Goal: Task Accomplishment & Management: Manage account settings

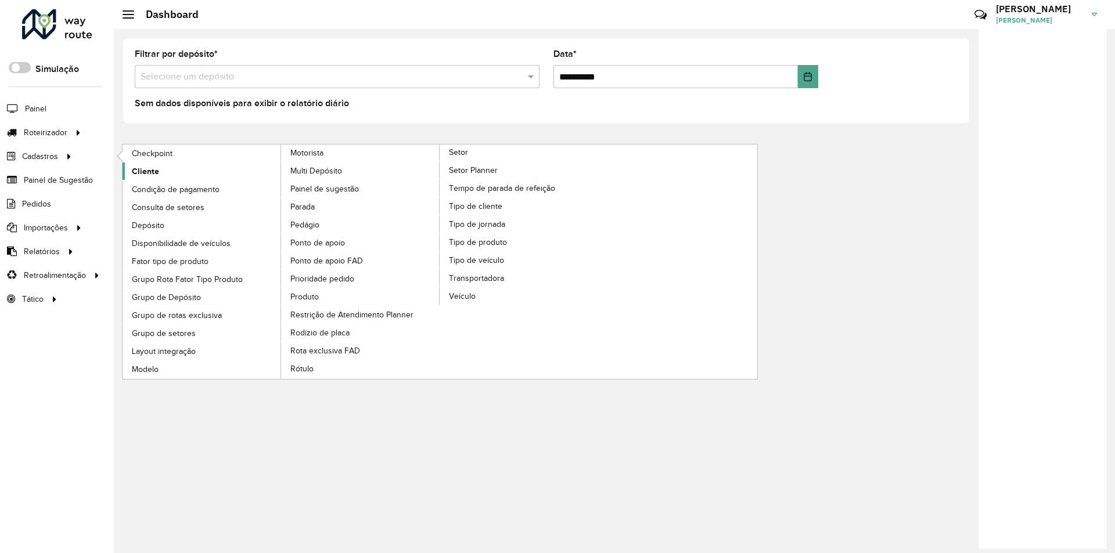
click at [150, 170] on span "Cliente" at bounding box center [145, 171] width 27 height 12
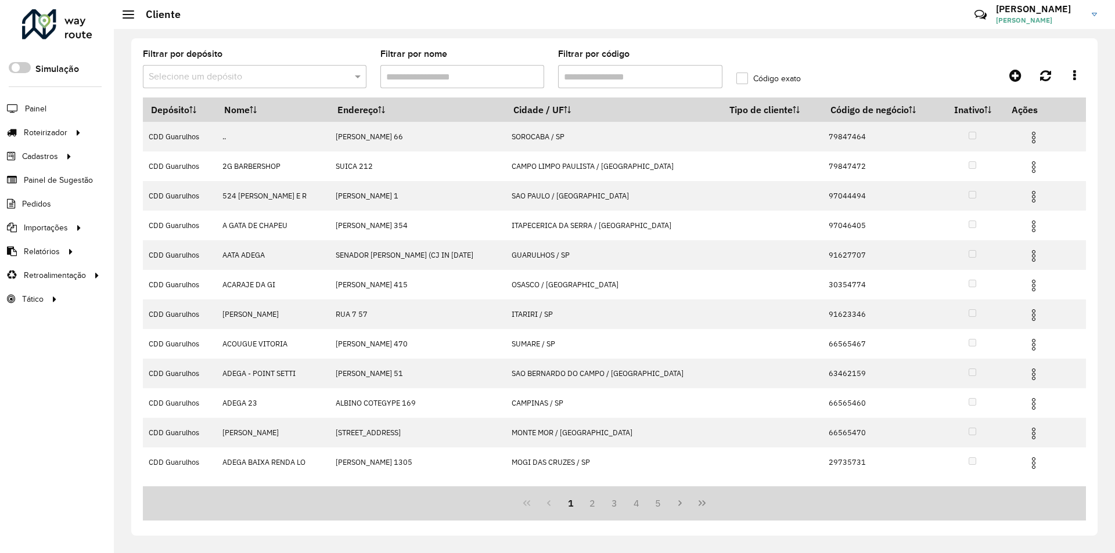
click at [230, 89] on formly-field "Filtrar por depósito Selecione um depósito" at bounding box center [254, 74] width 237 height 48
click at [213, 72] on input "text" at bounding box center [243, 77] width 189 height 14
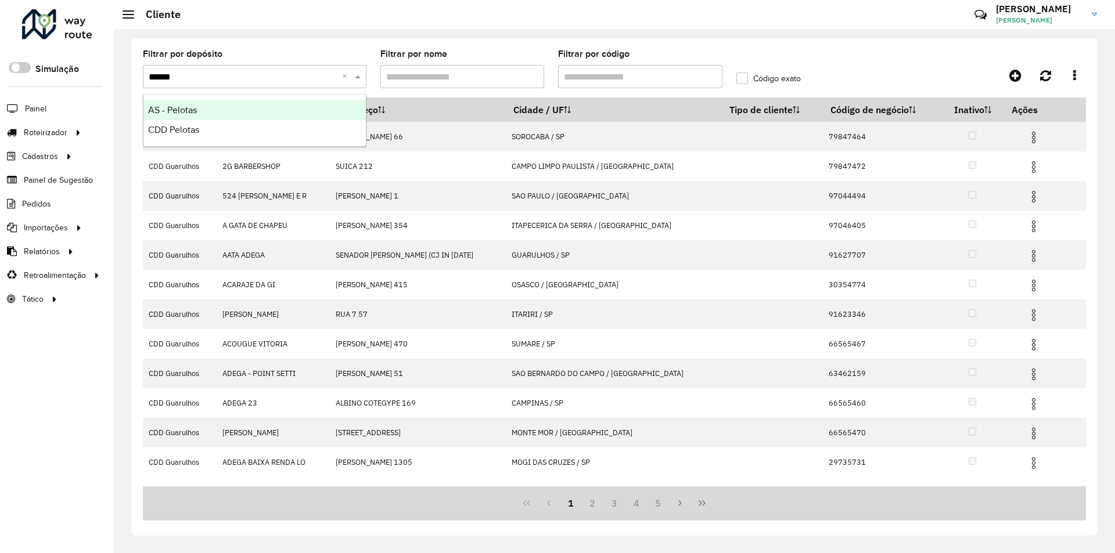
type input "*******"
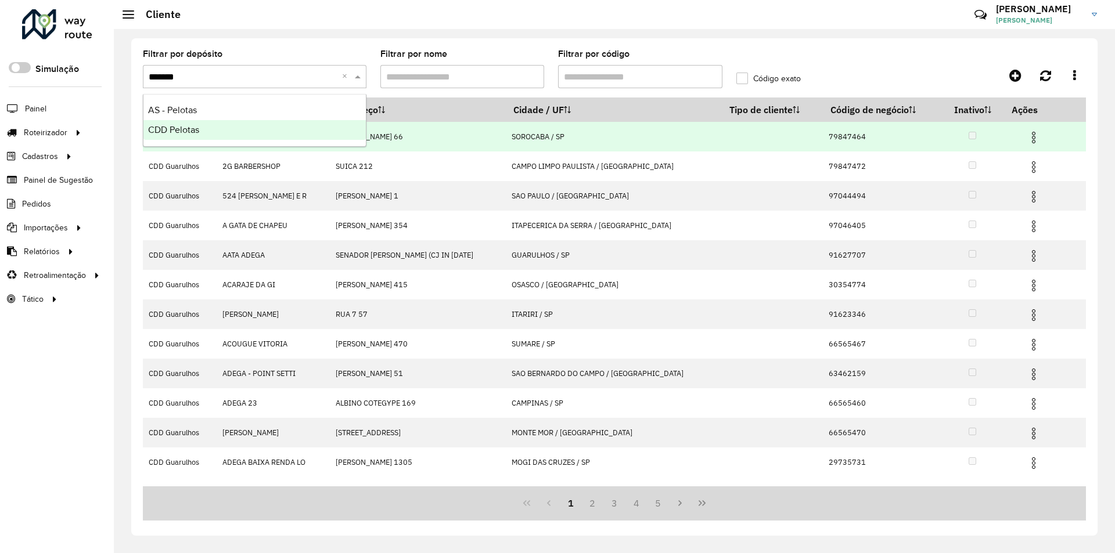
click at [175, 132] on span "CDD Pelotas" at bounding box center [173, 130] width 51 height 10
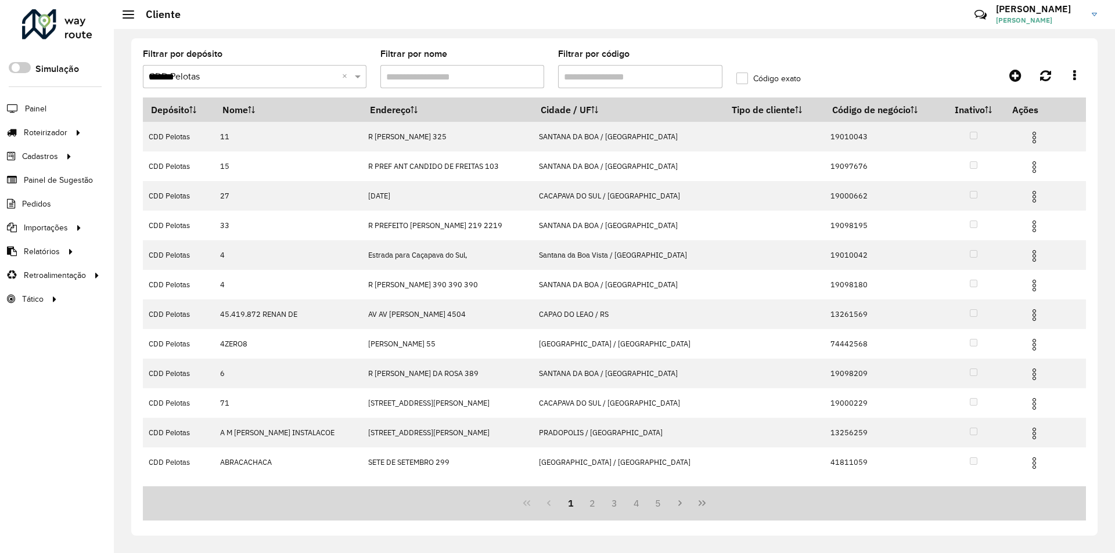
click at [586, 77] on input "Filtrar por código" at bounding box center [640, 76] width 164 height 23
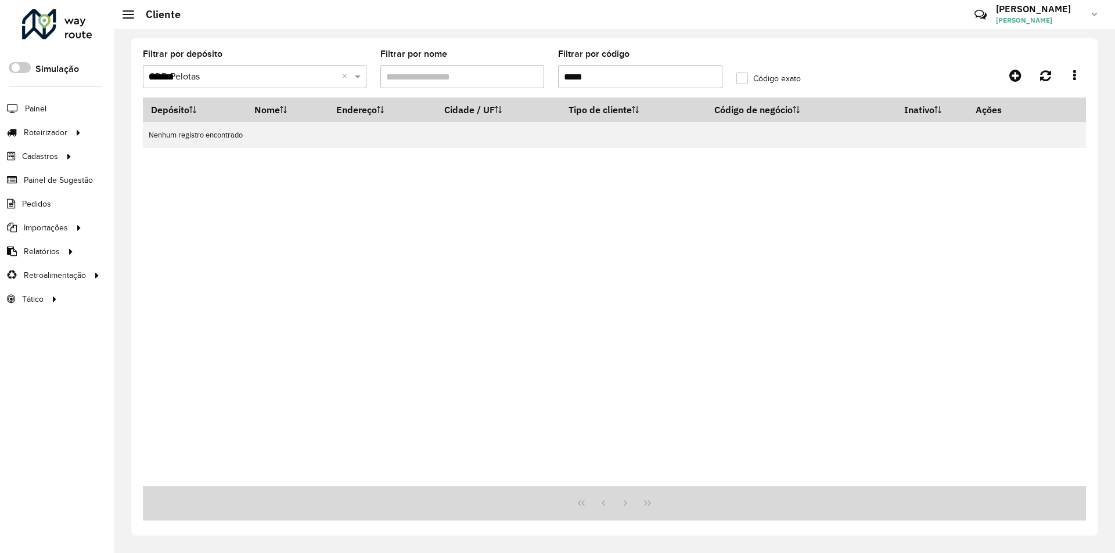
drag, startPoint x: 593, startPoint y: 76, endPoint x: 549, endPoint y: 75, distance: 43.6
click at [549, 75] on formly-group "Filtrar por depósito Selecione um depósito × CDD Pelotas ******* × Filtrar por …" at bounding box center [492, 74] width 712 height 48
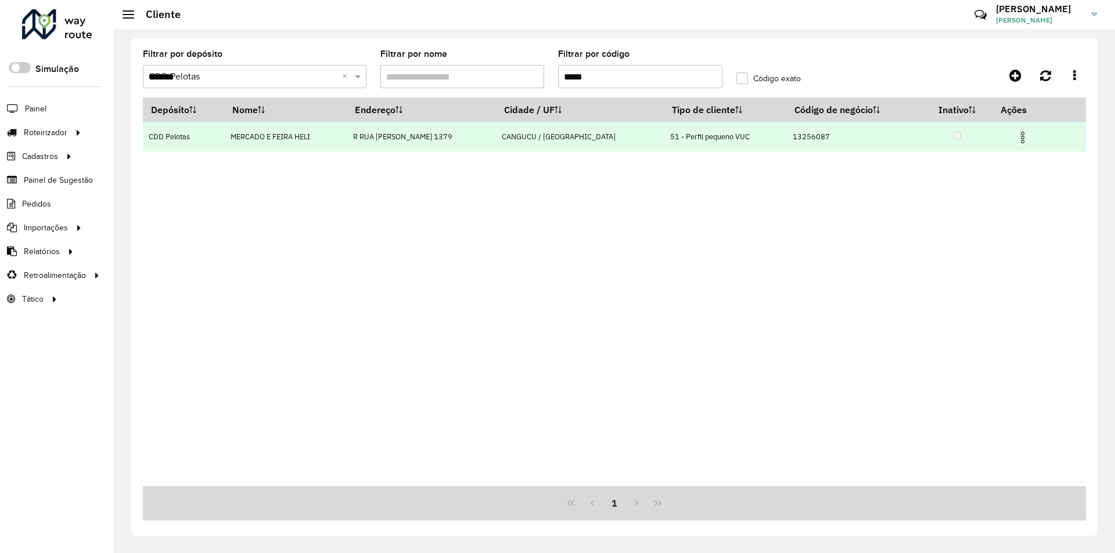
type input "*****"
click at [1020, 135] on img at bounding box center [1023, 138] width 14 height 14
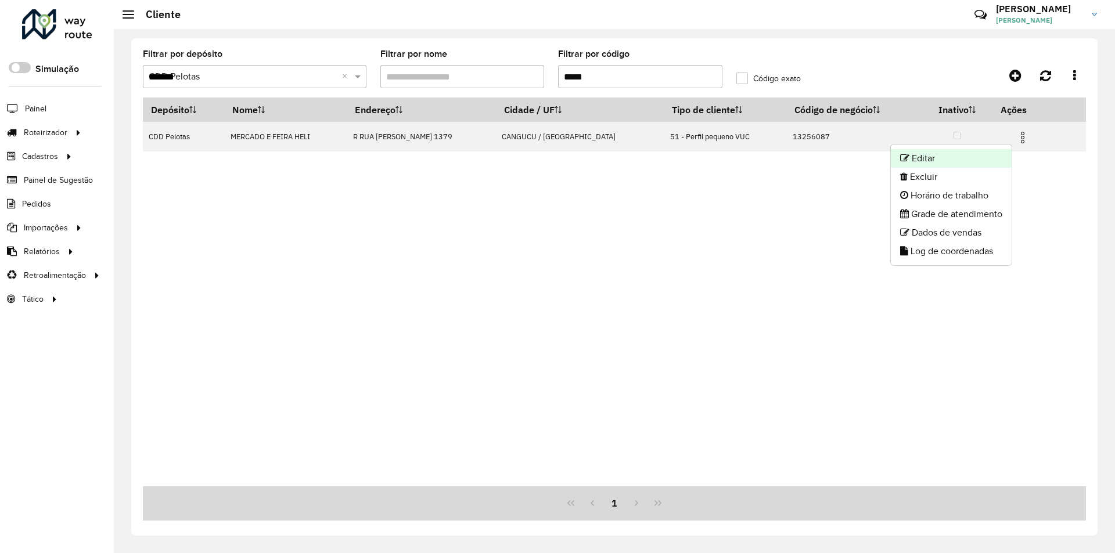
click at [931, 154] on li "Editar" at bounding box center [951, 158] width 121 height 19
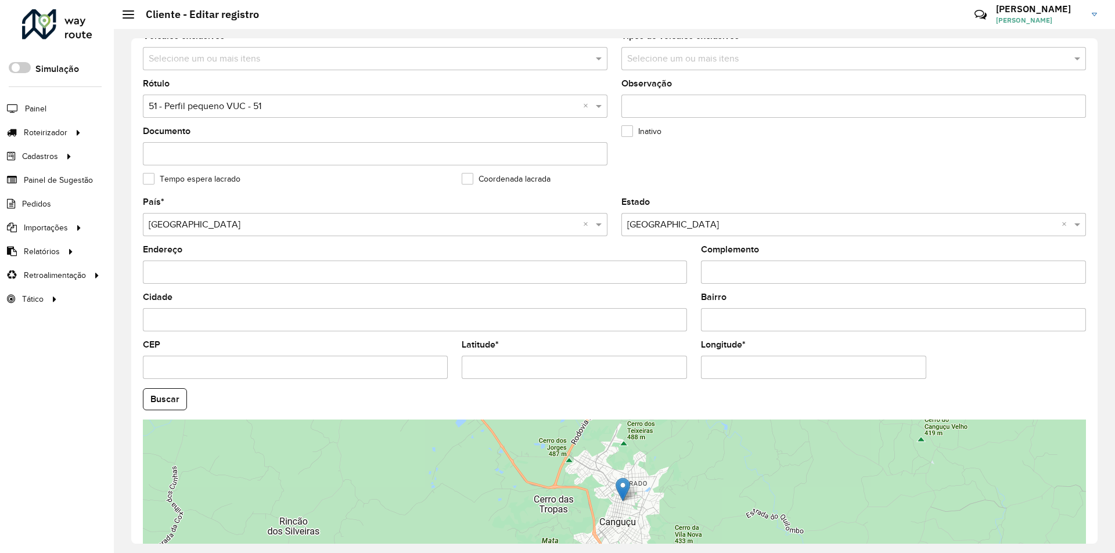
scroll to position [195, 0]
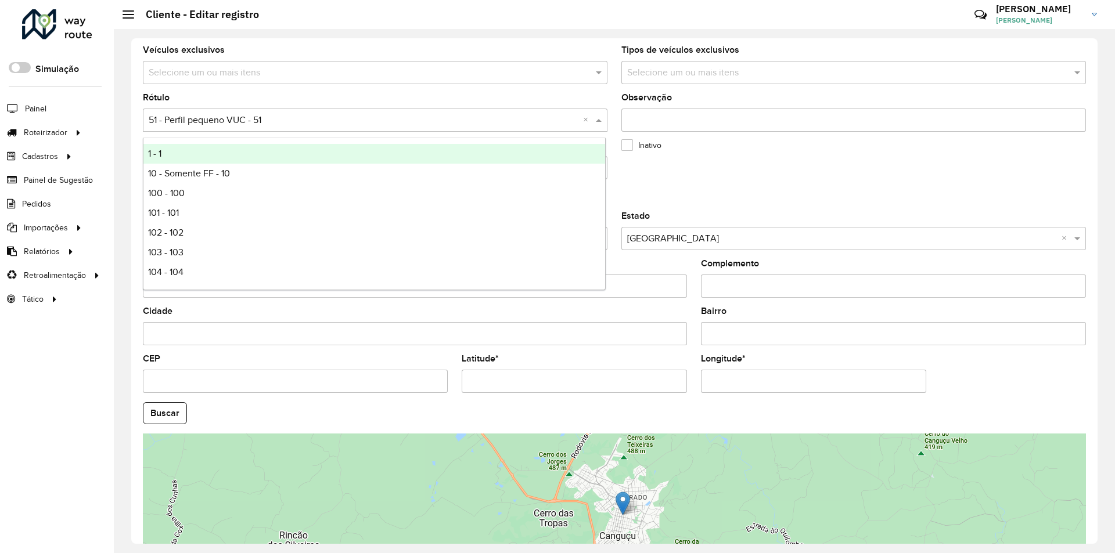
click at [282, 116] on input "text" at bounding box center [364, 121] width 430 height 14
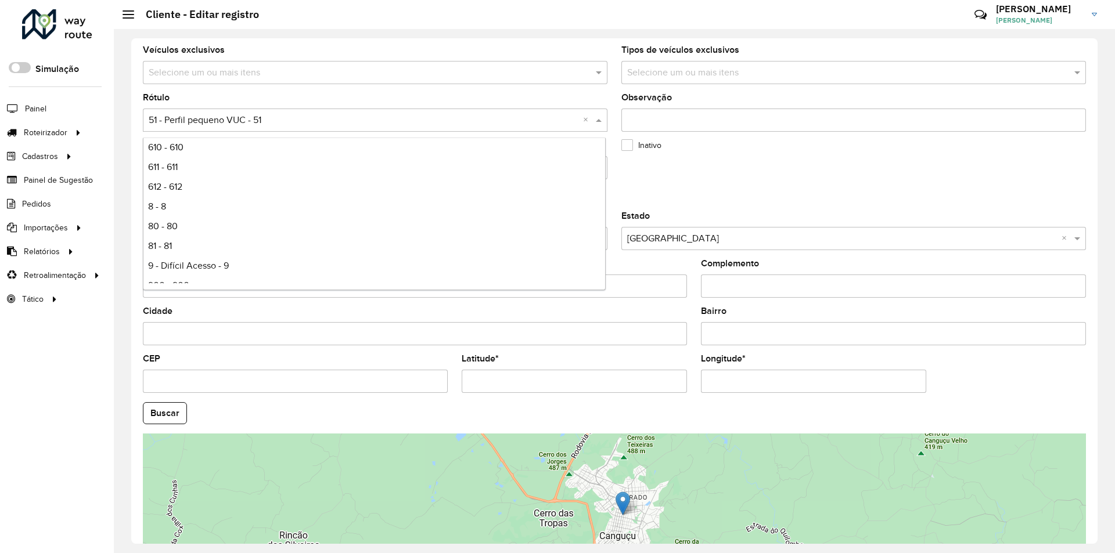
scroll to position [1070, 0]
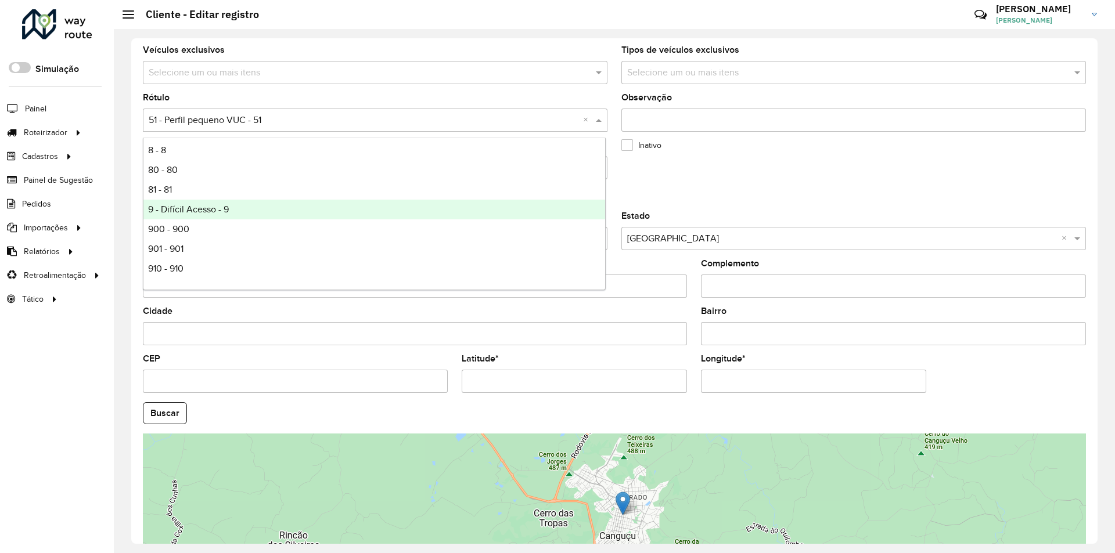
click at [170, 211] on span "9 - Difícil Acesso - 9" at bounding box center [188, 209] width 81 height 10
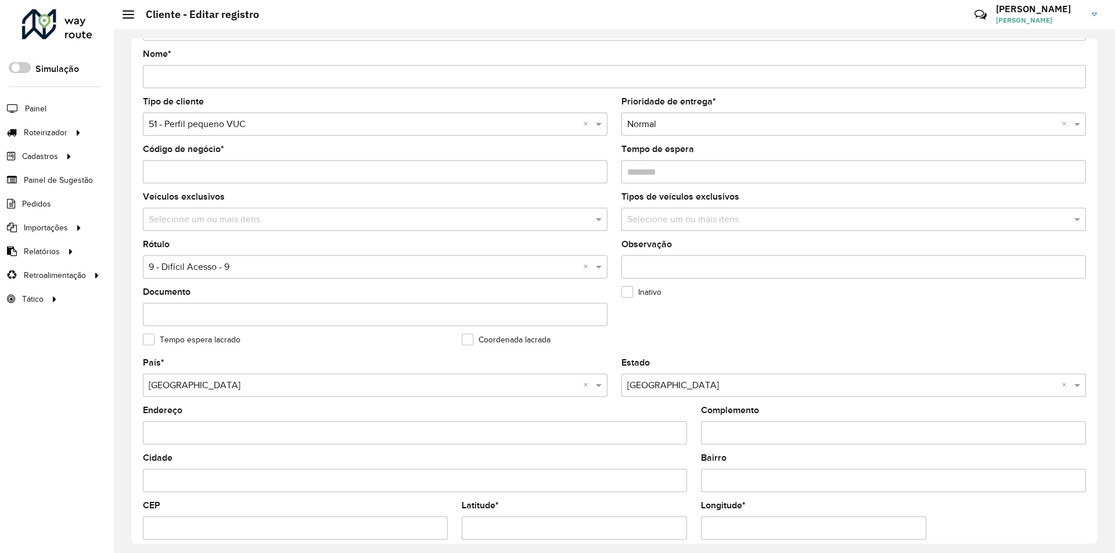
scroll to position [20, 0]
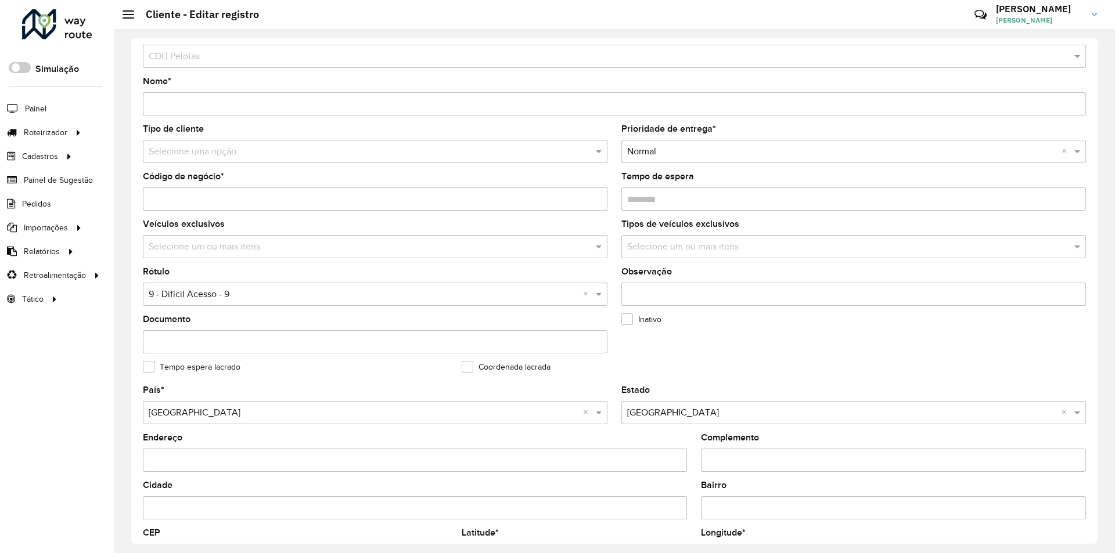
type input "*"
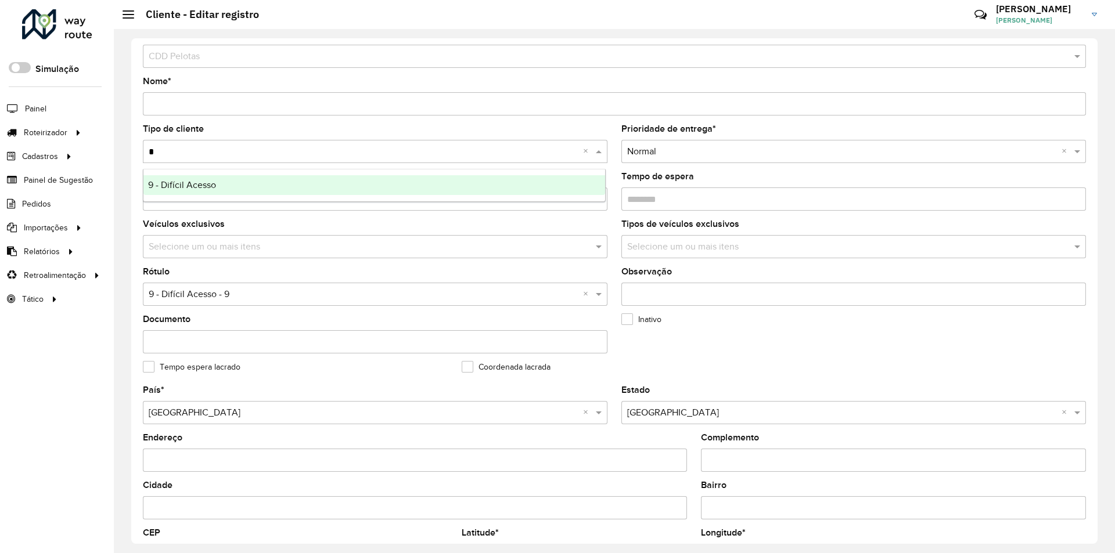
click at [226, 183] on div "9 - Difícil Acesso" at bounding box center [374, 185] width 462 height 20
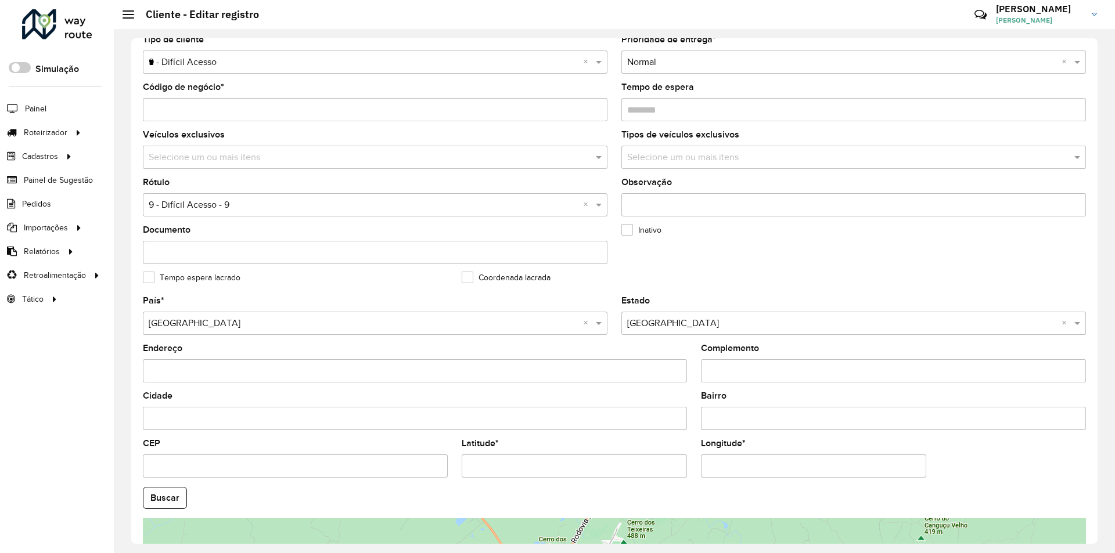
scroll to position [311, 0]
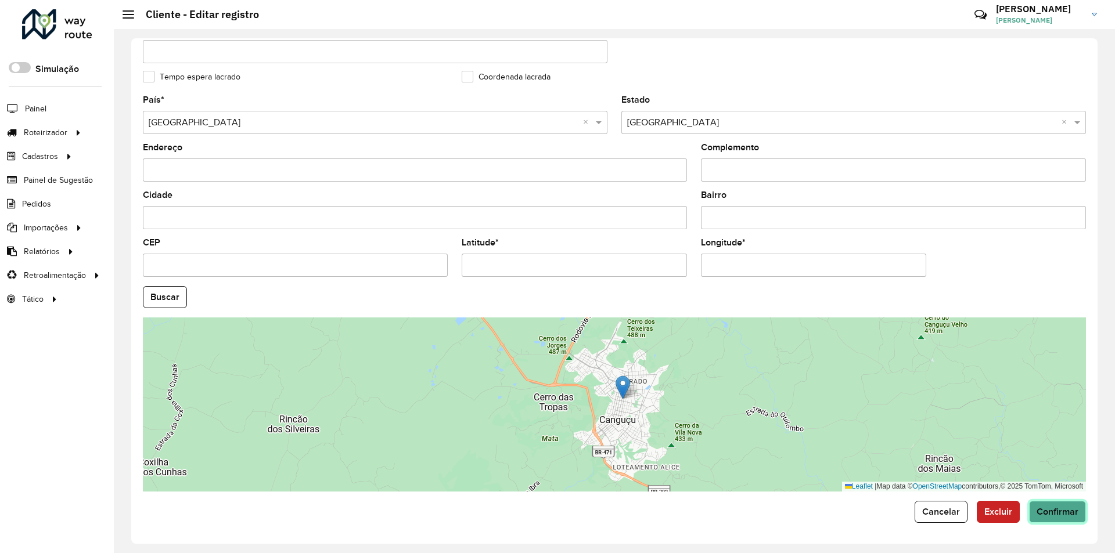
click at [1063, 513] on span "Confirmar" at bounding box center [1057, 512] width 42 height 10
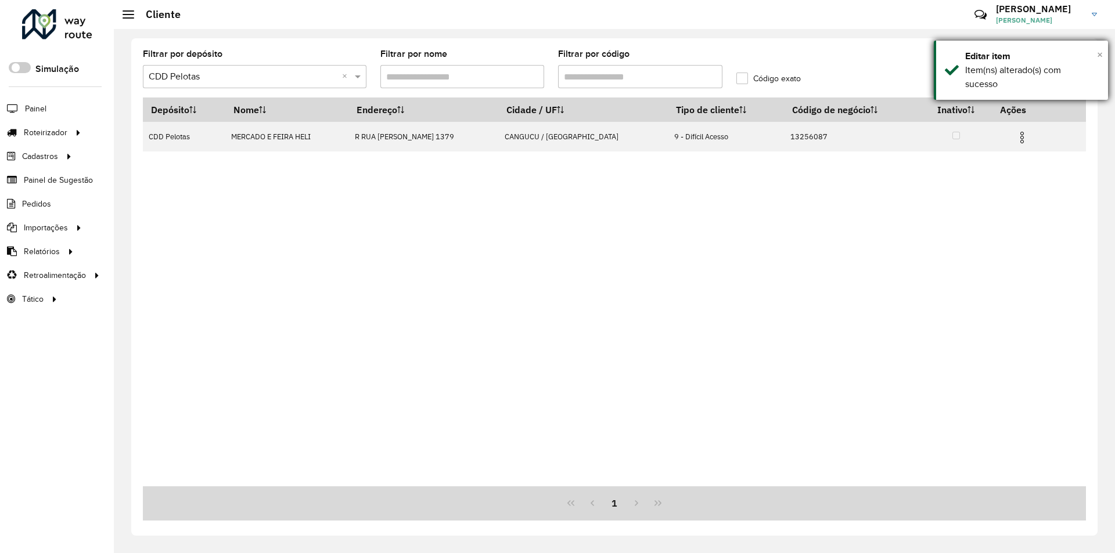
drag, startPoint x: 1100, startPoint y: 53, endPoint x: 1094, endPoint y: 52, distance: 5.9
click at [1100, 53] on span "×" at bounding box center [1100, 54] width 6 height 13
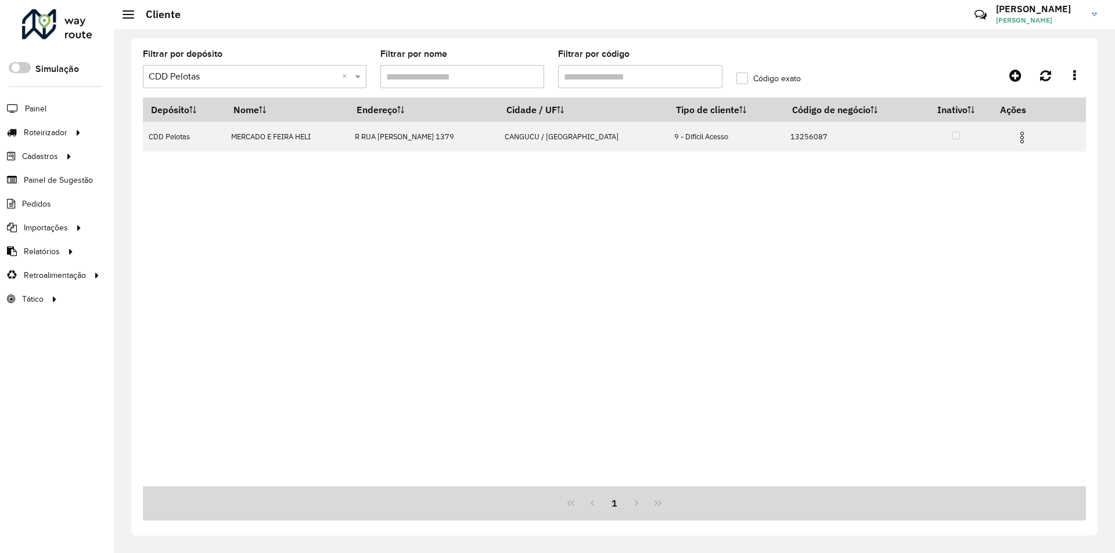
click at [85, 24] on div at bounding box center [57, 24] width 70 height 30
